Goal: Transaction & Acquisition: Download file/media

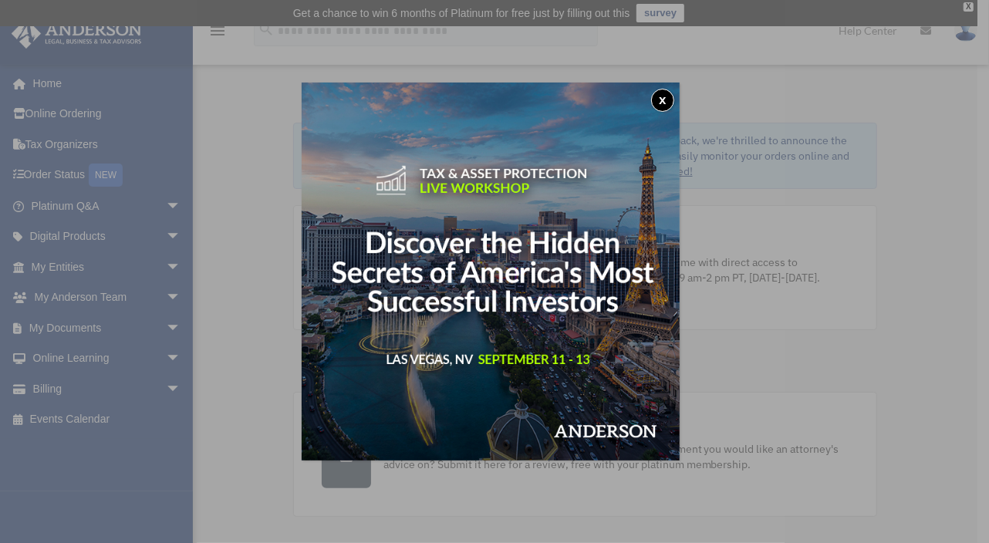
click at [663, 102] on button "x" at bounding box center [662, 100] width 23 height 23
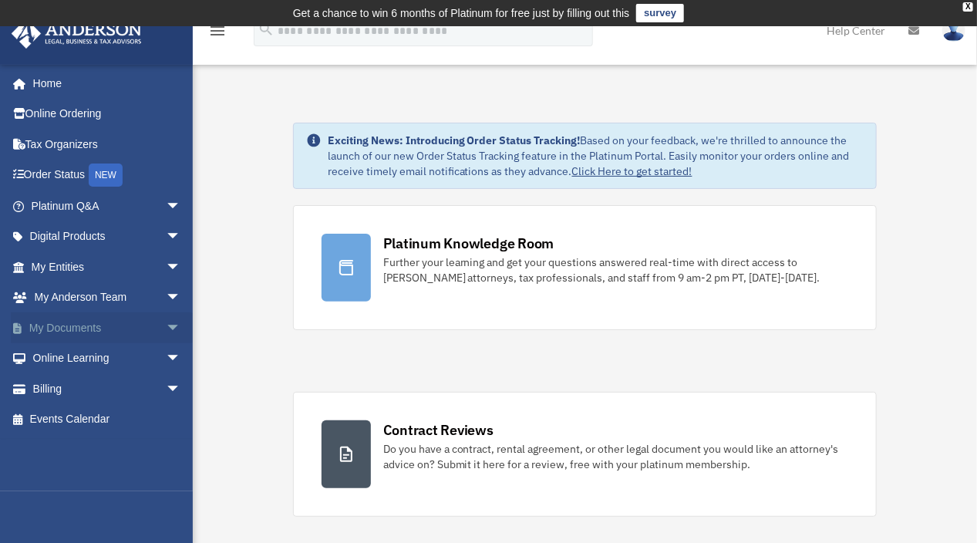
click at [128, 324] on link "My Documents arrow_drop_down" at bounding box center [108, 327] width 194 height 31
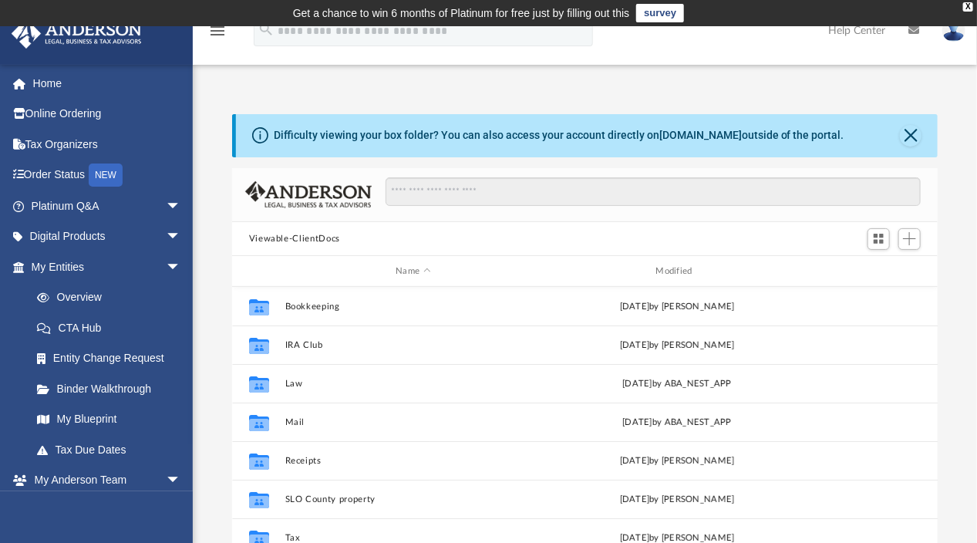
scroll to position [339, 695]
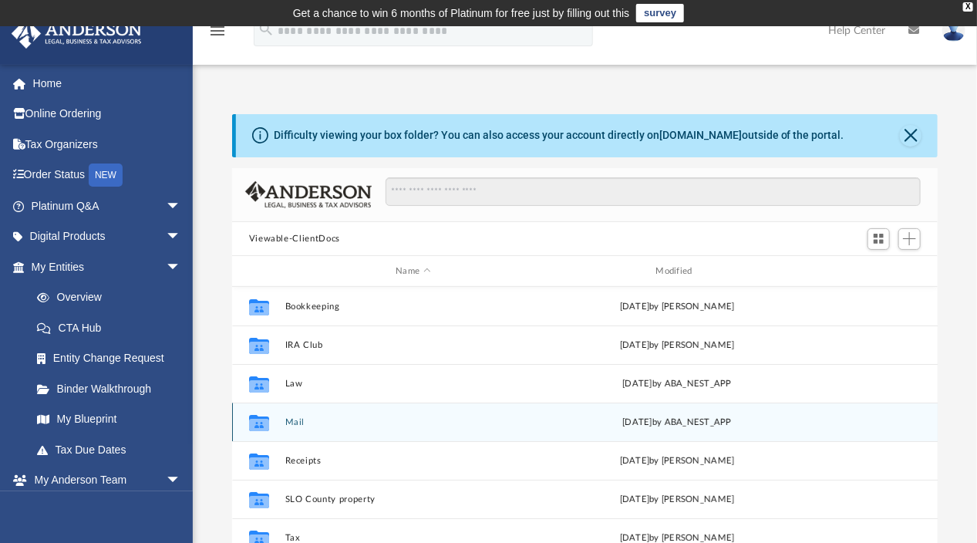
click at [291, 420] on button "Mail" at bounding box center [413, 422] width 257 height 10
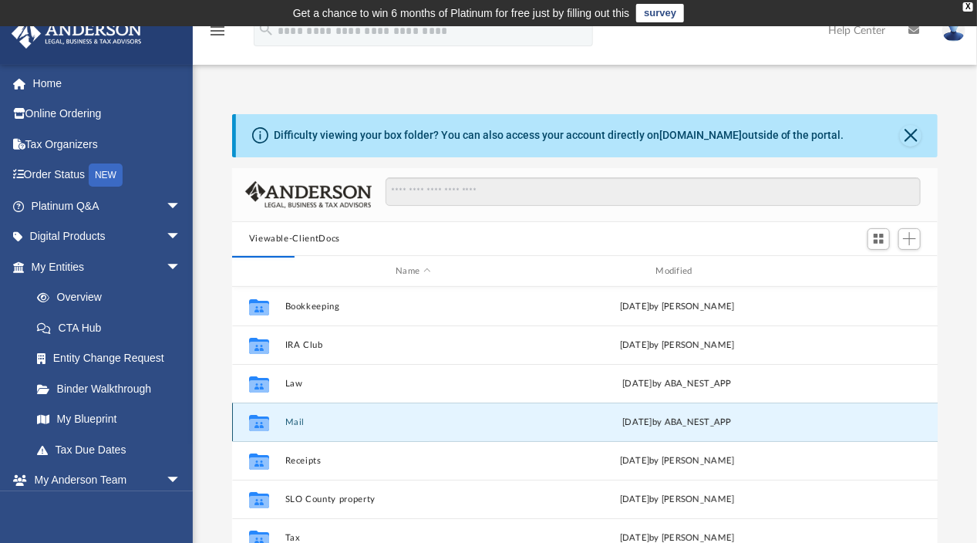
click at [291, 420] on button "Mail" at bounding box center [413, 422] width 257 height 10
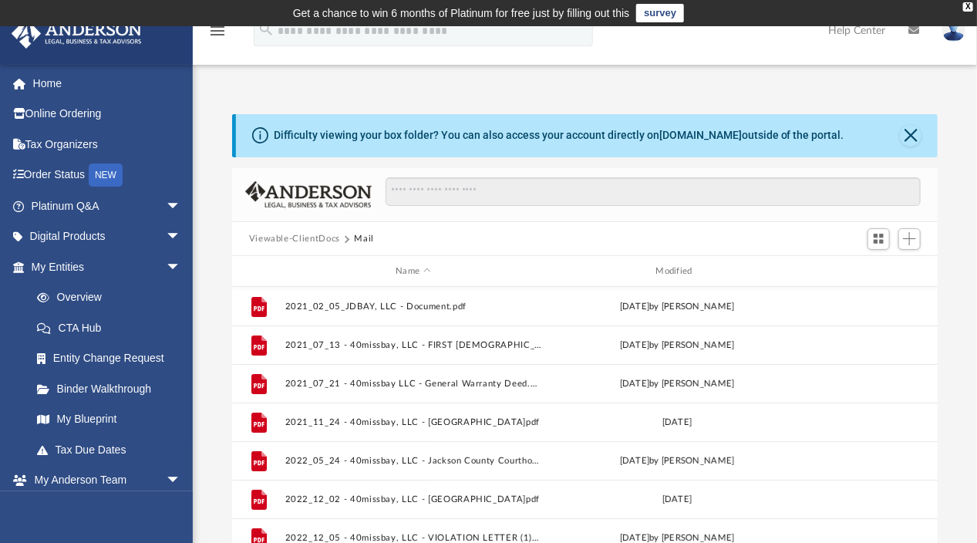
drag, startPoint x: 291, startPoint y: 420, endPoint x: 790, endPoint y: 239, distance: 531.0
click at [790, 239] on div "Viewable-ClientDocs Mail" at bounding box center [585, 239] width 706 height 34
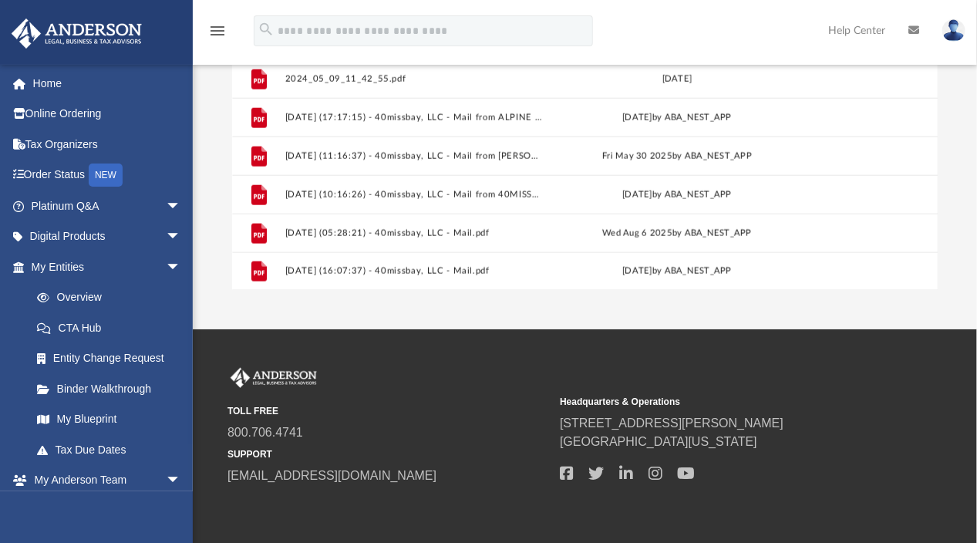
scroll to position [316, 0]
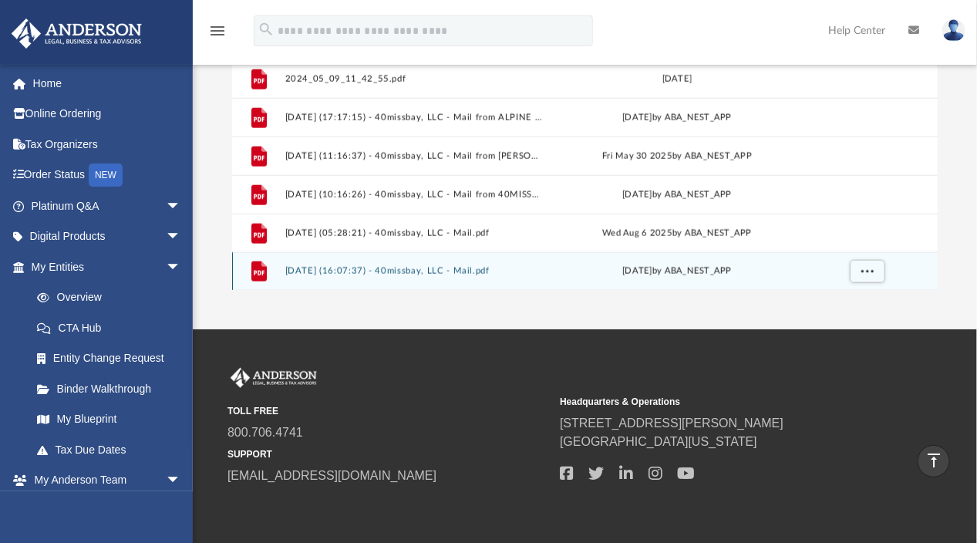
click at [446, 269] on button "[DATE] (16:07:37) - 40missbay, LLC - Mail.pdf" at bounding box center [413, 272] width 257 height 10
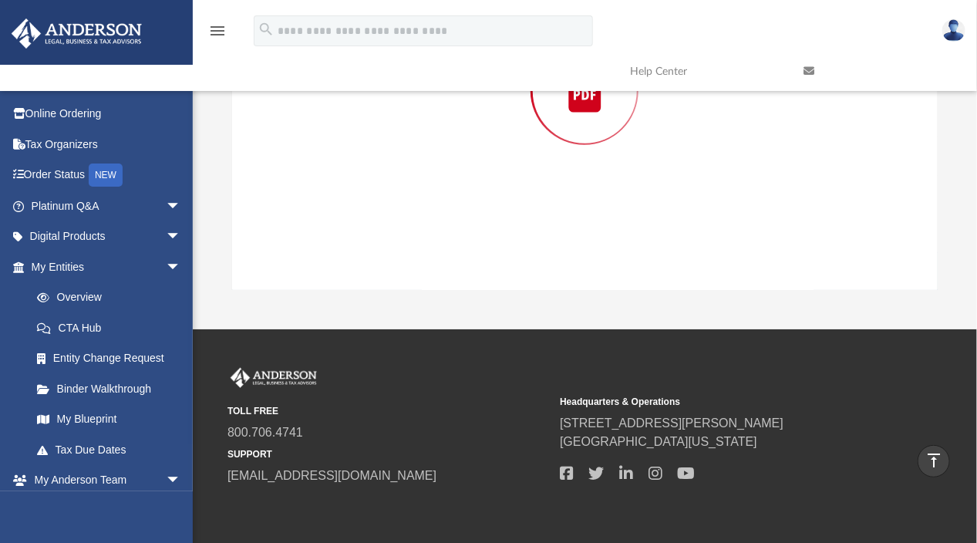
scroll to position [167, 0]
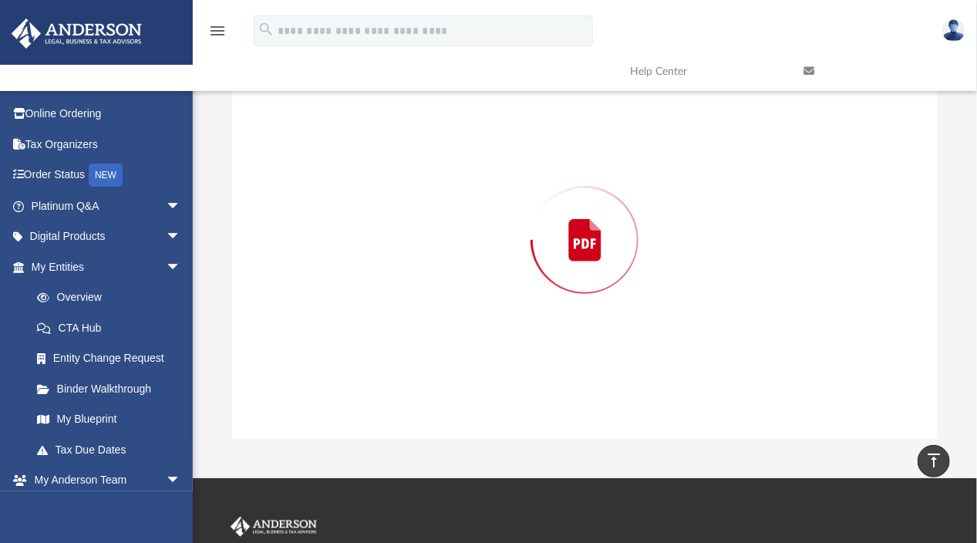
click at [446, 269] on div "Preview" at bounding box center [585, 240] width 706 height 398
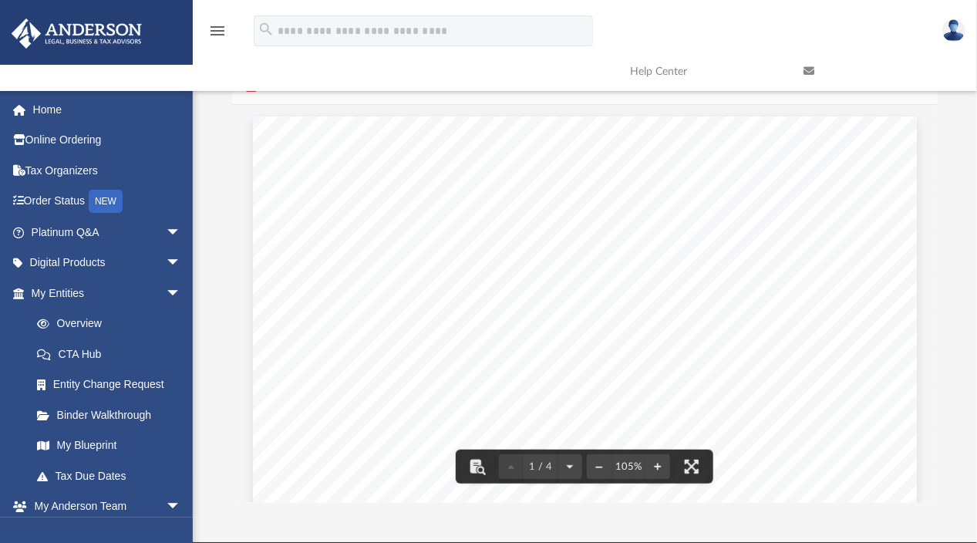
scroll to position [0, 0]
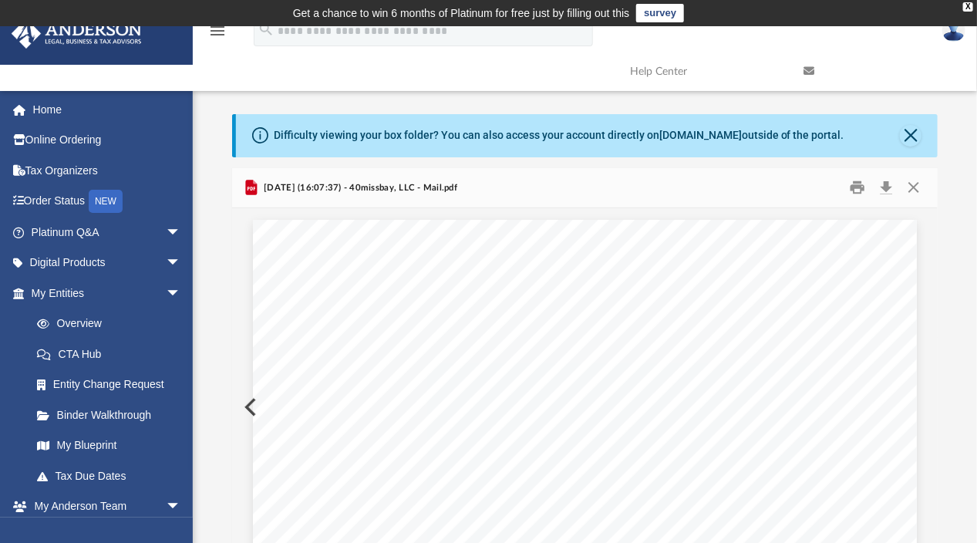
click at [251, 191] on icon "Preview" at bounding box center [251, 187] width 12 height 15
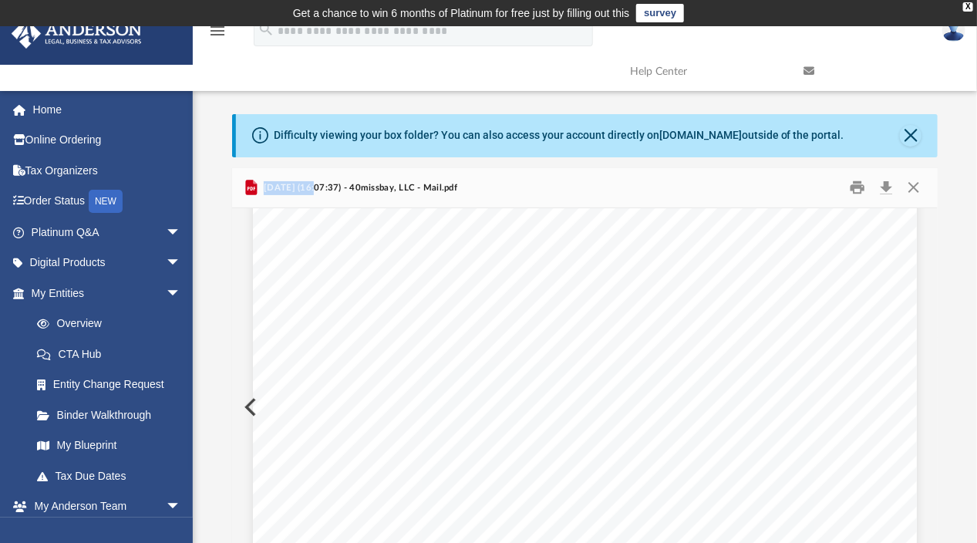
click at [292, 188] on span "[DATE] (16:07:37) - 40missbay, LLC - Mail.pdf" at bounding box center [359, 188] width 197 height 14
click at [887, 186] on button "Download" at bounding box center [886, 188] width 28 height 24
